Goal: Task Accomplishment & Management: Complete application form

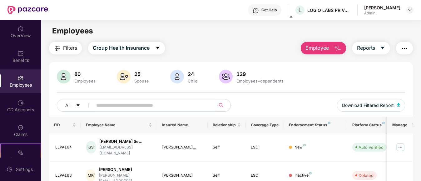
click at [110, 104] on input "text" at bounding box center [151, 104] width 110 height 9
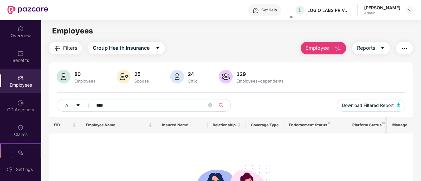
type input "****"
click at [320, 48] on span "Employee" at bounding box center [316, 48] width 23 height 8
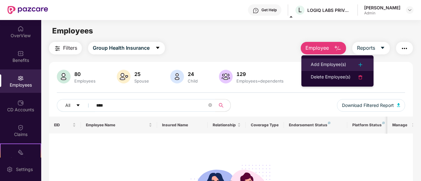
click at [323, 62] on div "Add Employee(s)" at bounding box center [327, 64] width 35 height 7
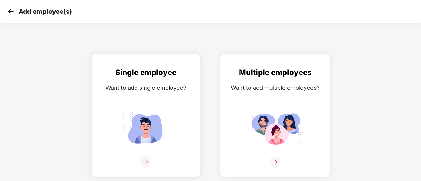
click at [276, 162] on img at bounding box center [274, 161] width 11 height 11
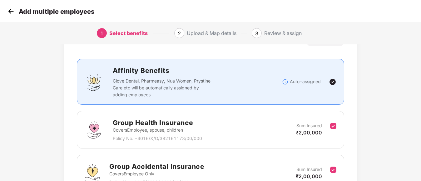
scroll to position [94, 0]
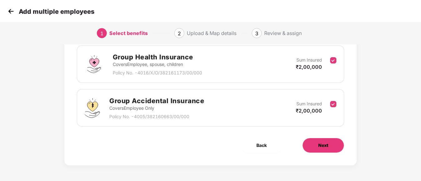
click at [317, 149] on button "Next" at bounding box center [323, 145] width 42 height 15
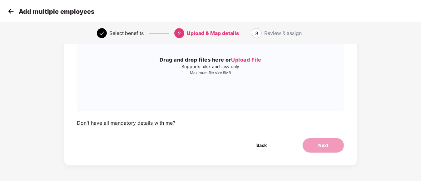
scroll to position [0, 0]
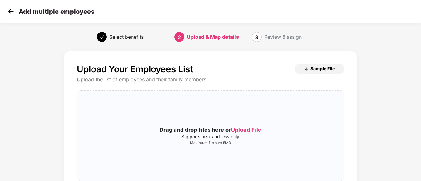
click at [315, 70] on span "Sample File" at bounding box center [322, 69] width 24 height 6
click at [244, 127] on span "Upload File" at bounding box center [246, 129] width 30 height 6
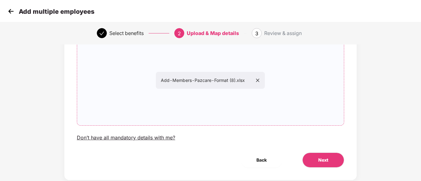
scroll to position [70, 0]
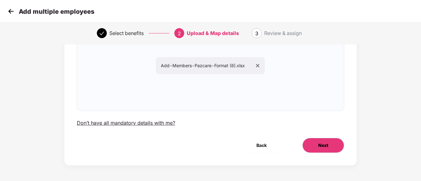
click at [313, 146] on button "Next" at bounding box center [323, 145] width 42 height 15
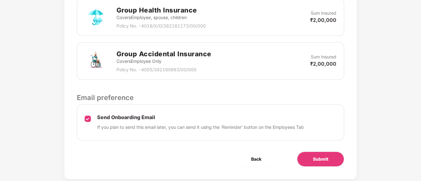
scroll to position [218, 0]
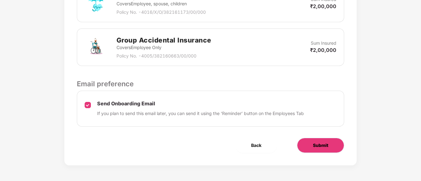
click at [324, 143] on span "Submit" at bounding box center [320, 145] width 15 height 7
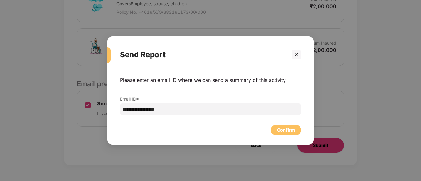
scroll to position [0, 0]
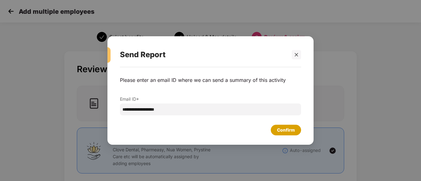
click at [288, 128] on div "Confirm" at bounding box center [286, 129] width 18 height 7
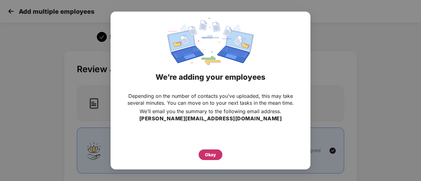
click at [212, 158] on div "Okay" at bounding box center [210, 154] width 24 height 11
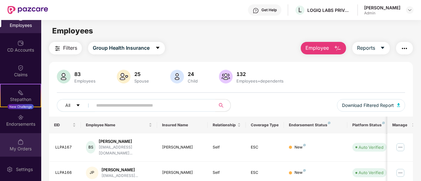
scroll to position [60, 0]
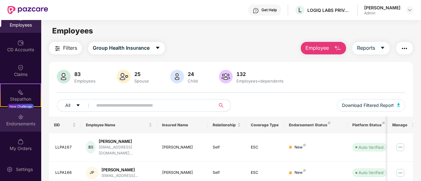
click at [24, 119] on div "Endorsements" at bounding box center [20, 119] width 41 height 23
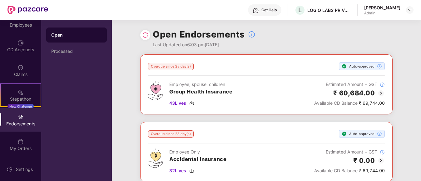
click at [304, 33] on div "Open Endorsements Last Updated on 6:03 pm[DATE]" at bounding box center [266, 37] width 252 height 34
